Goal: Task Accomplishment & Management: Manage account settings

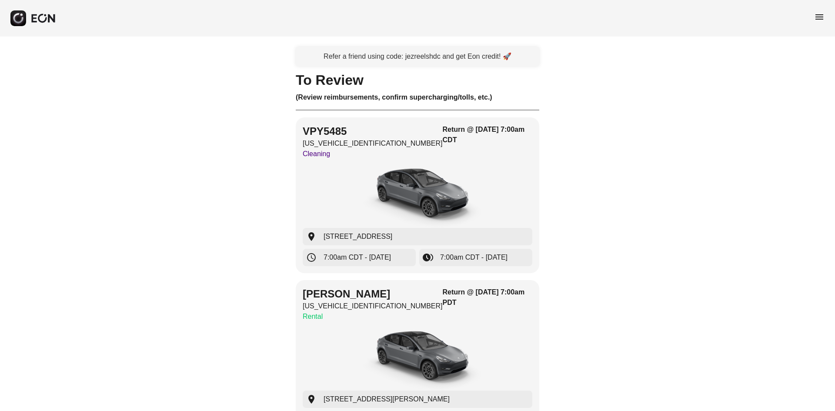
click at [815, 13] on span "menu" at bounding box center [819, 17] width 10 height 10
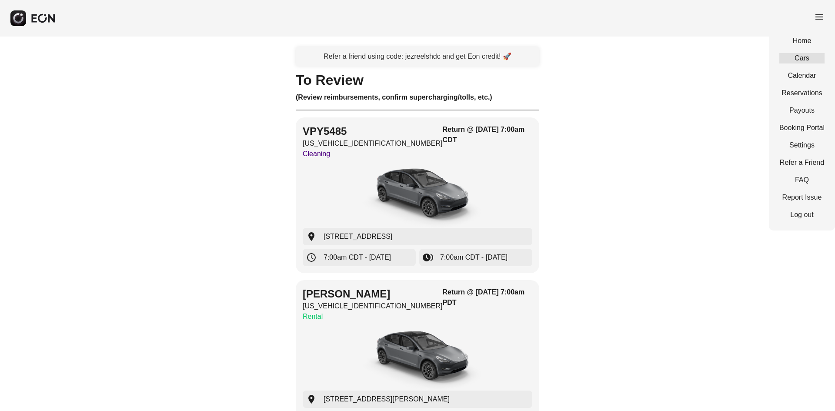
click at [804, 63] on link "Cars" at bounding box center [802, 58] width 45 height 10
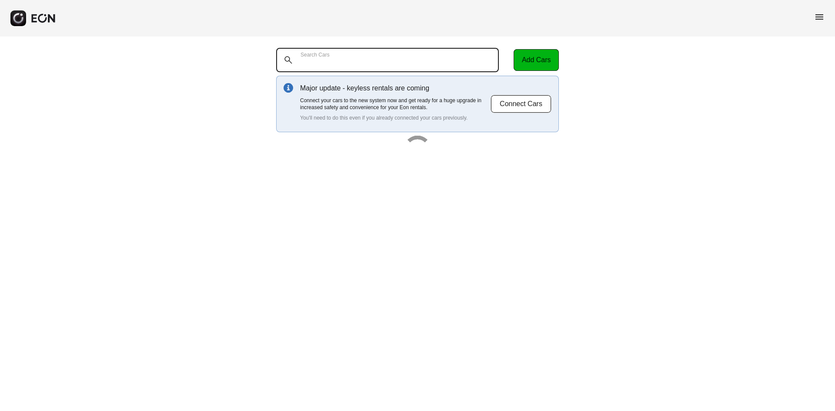
click at [421, 62] on Cars "Search Cars" at bounding box center [387, 60] width 223 height 24
paste Cars "*******"
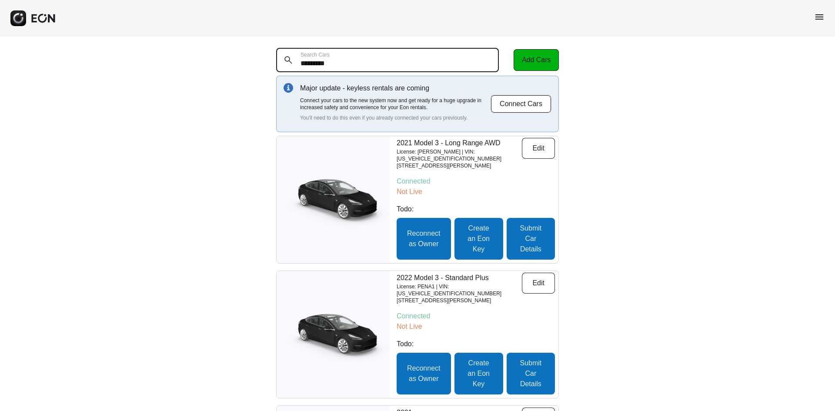
type Cars "*******"
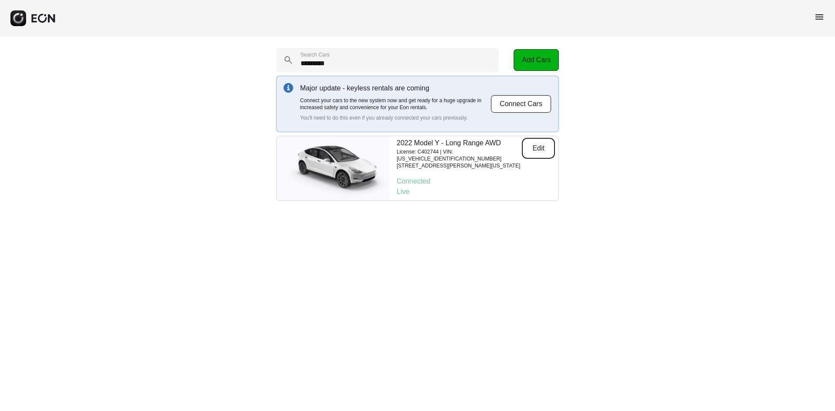
click at [534, 149] on button "Edit" at bounding box center [538, 148] width 33 height 21
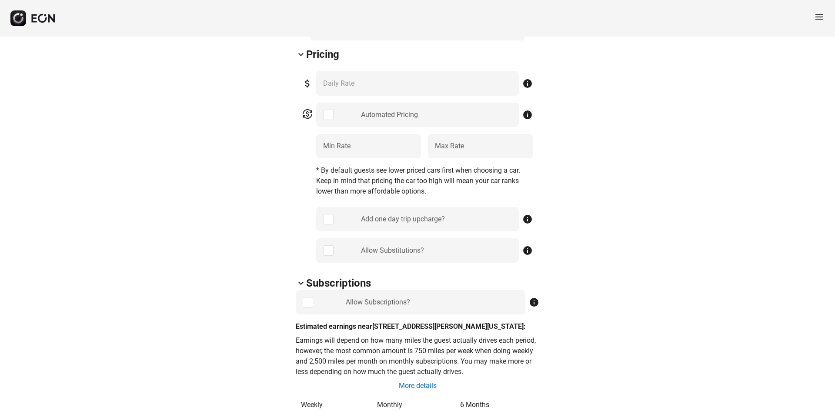
scroll to position [392, 0]
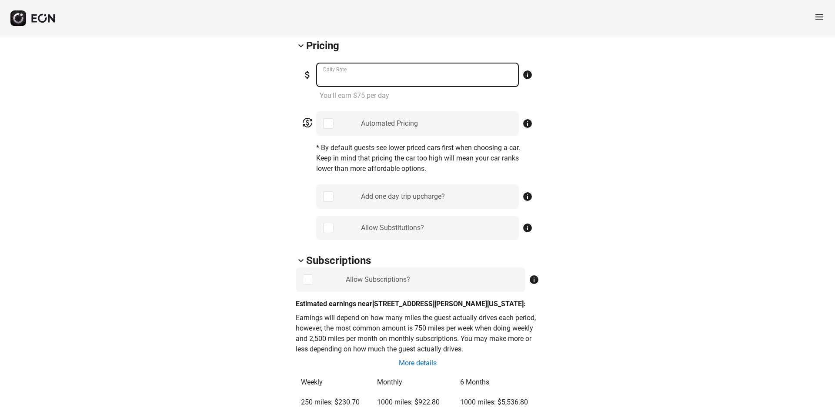
drag, startPoint x: 360, startPoint y: 80, endPoint x: 268, endPoint y: 83, distance: 92.7
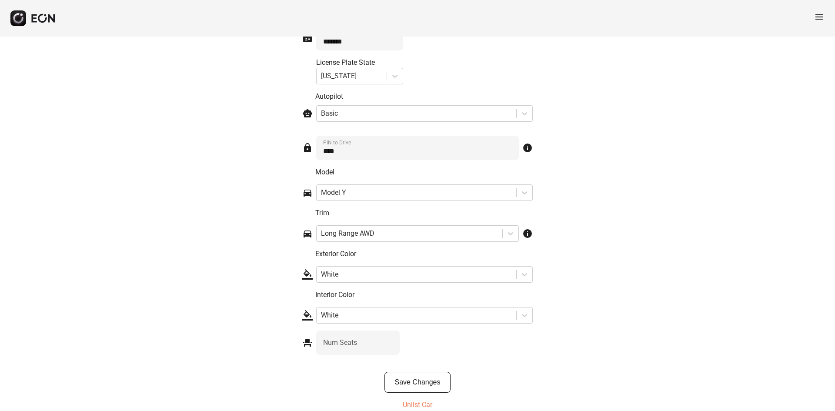
scroll to position [1273, 0]
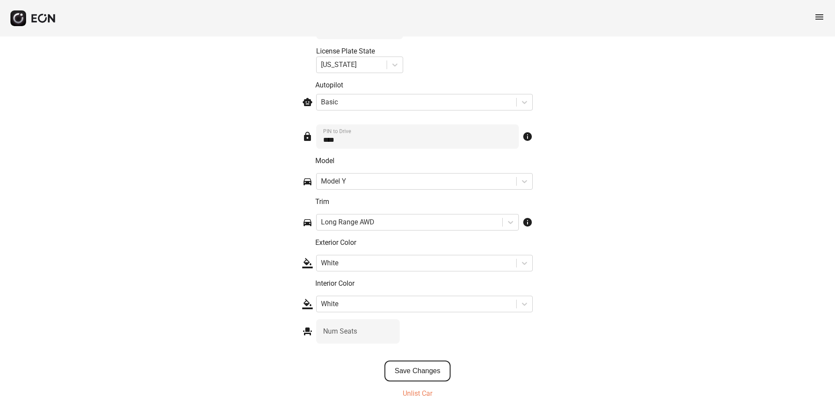
click at [421, 365] on button "Save Changes" at bounding box center [418, 371] width 67 height 21
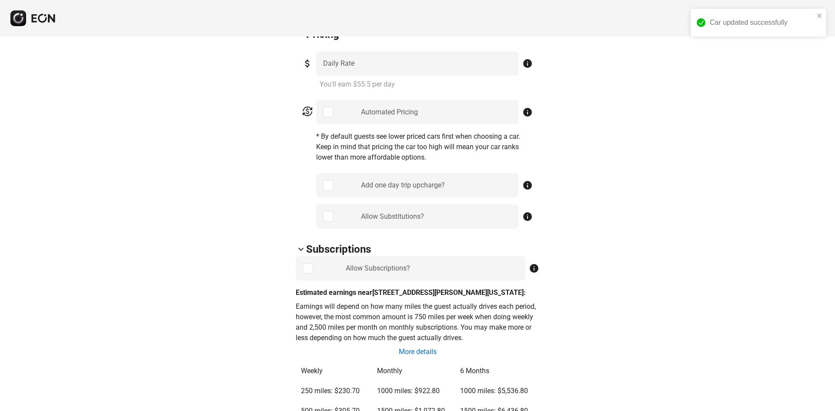
scroll to position [272, 0]
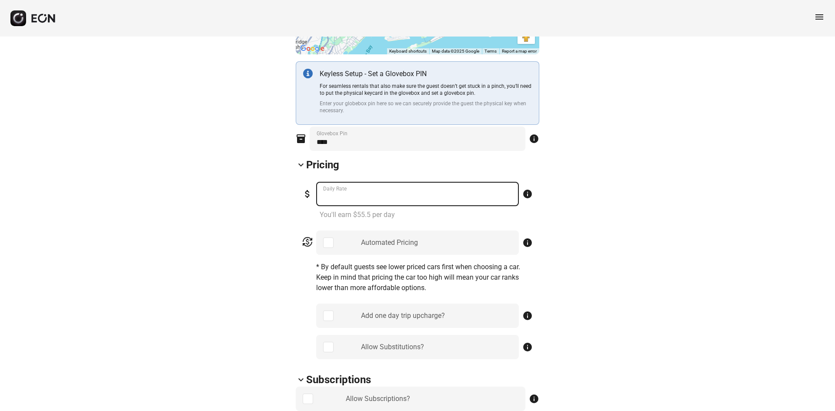
drag, startPoint x: 361, startPoint y: 194, endPoint x: 286, endPoint y: 201, distance: 74.6
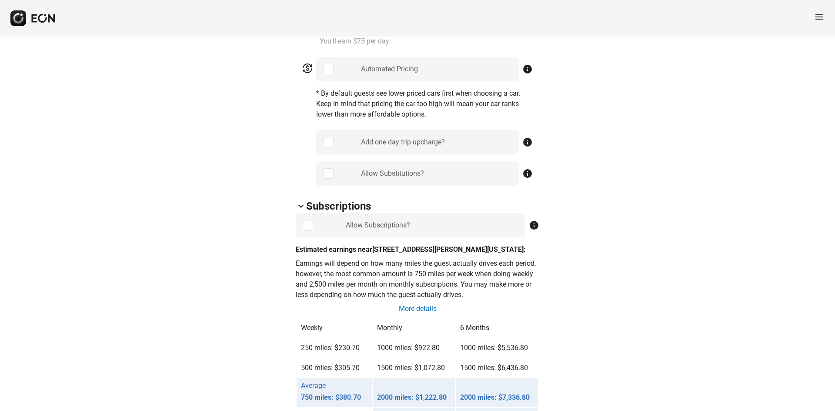
scroll to position [446, 0]
type Rate "***"
click at [335, 67] on div "Automated Pricing" at bounding box center [417, 69] width 203 height 24
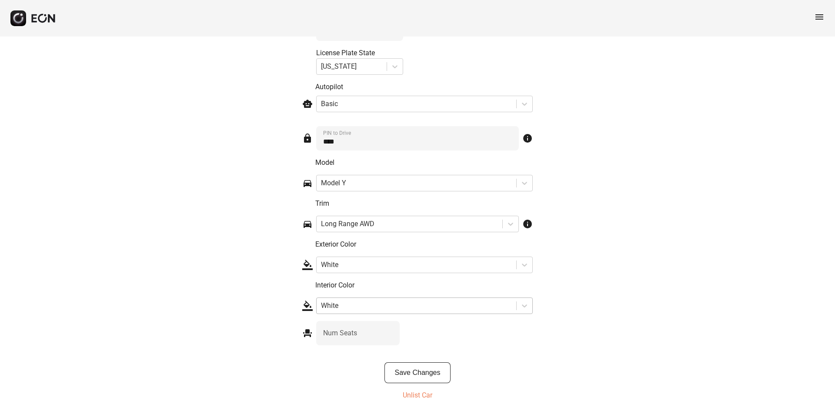
scroll to position [1287, 0]
click at [412, 364] on button "Save Changes" at bounding box center [418, 371] width 67 height 21
